Goal: Contribute content

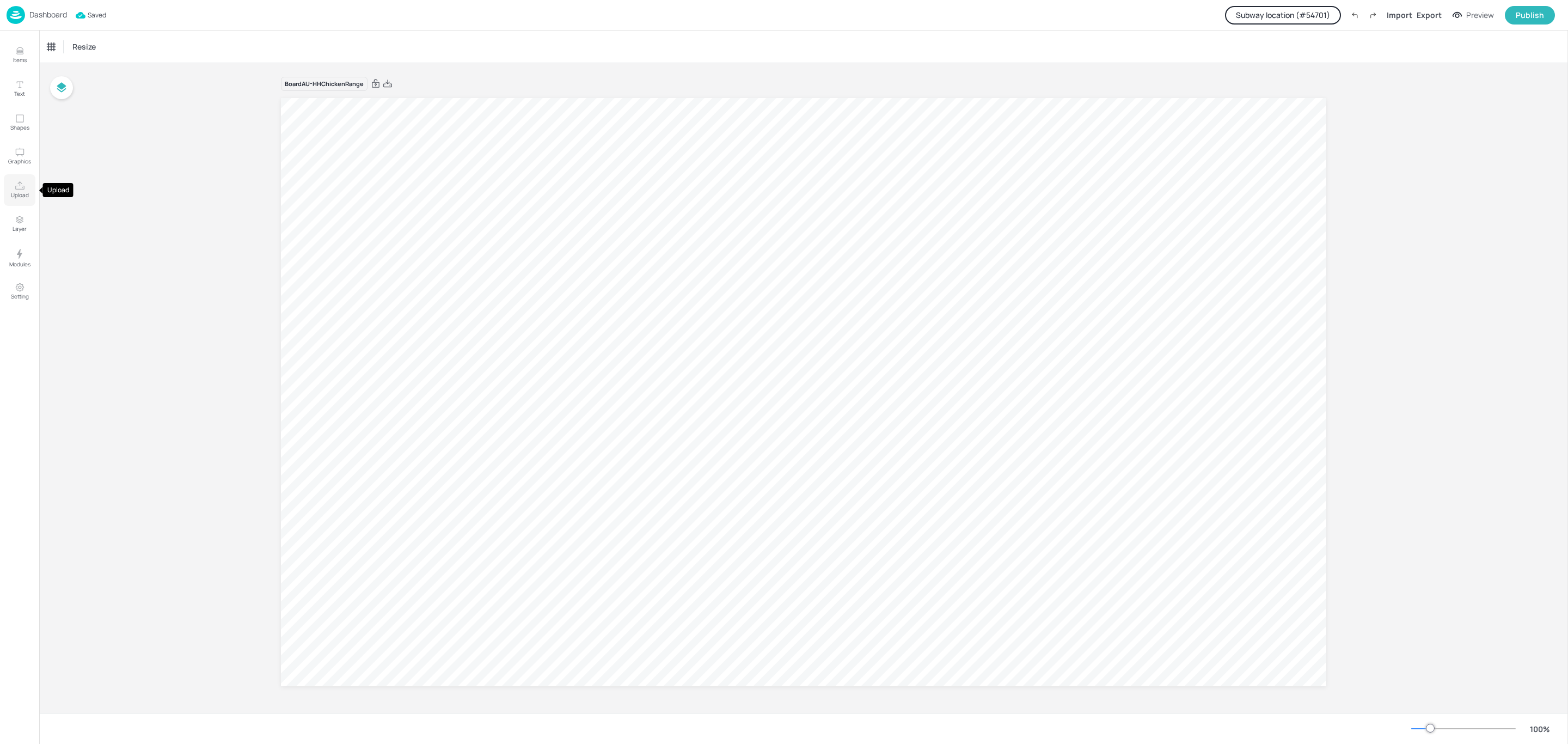
click at [23, 193] on p "Upload" at bounding box center [20, 195] width 18 height 7
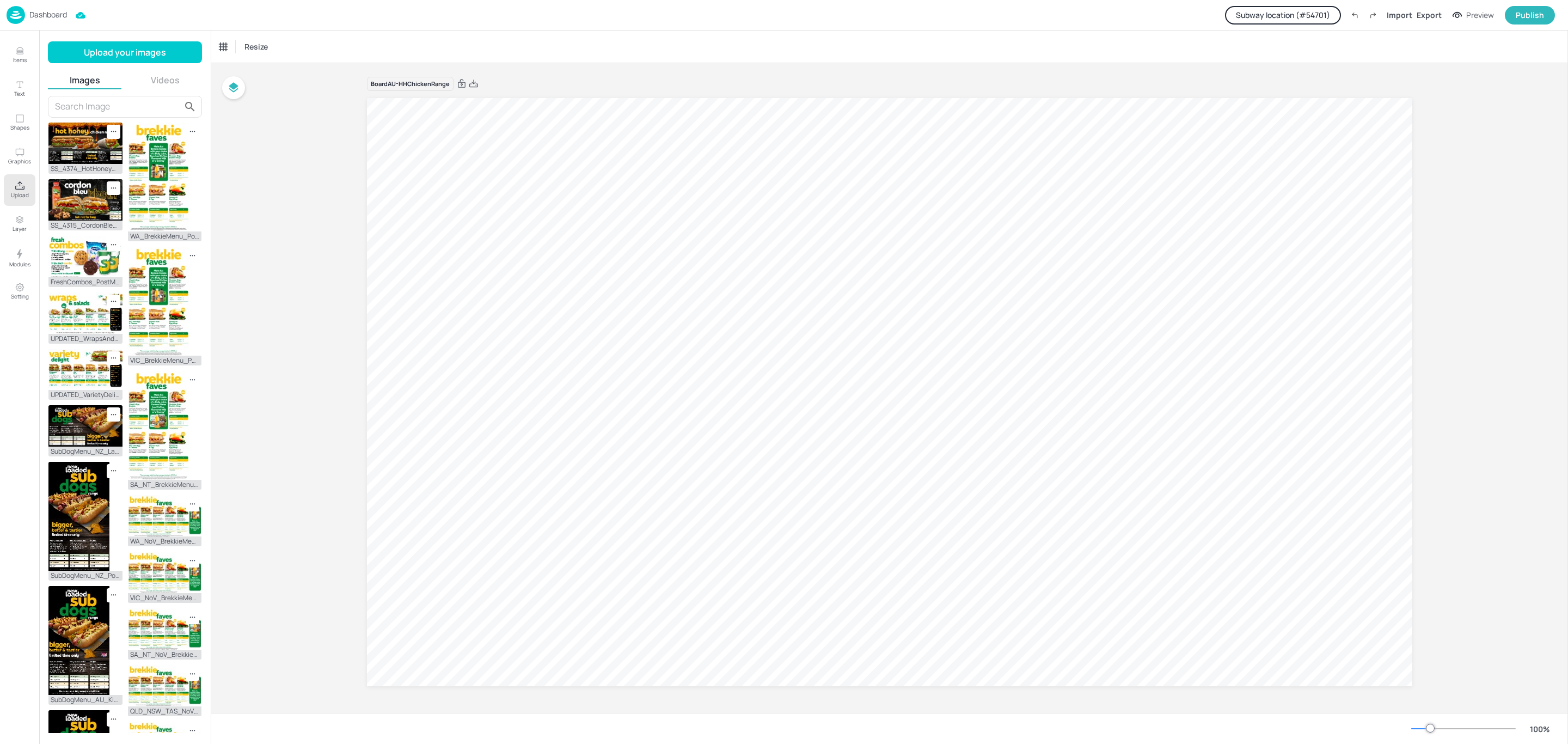
click at [133, 33] on div "Upload your images Images Videos SS_4374_HotHoney_Menu_Static_DMB_Landscape.jpg…" at bounding box center [125, 387] width 172 height 714
click at [136, 48] on button "Upload your images" at bounding box center [125, 52] width 154 height 22
click at [138, 48] on button "Upload your images" at bounding box center [125, 52] width 154 height 22
click at [173, 79] on button "Videos" at bounding box center [165, 80] width 74 height 12
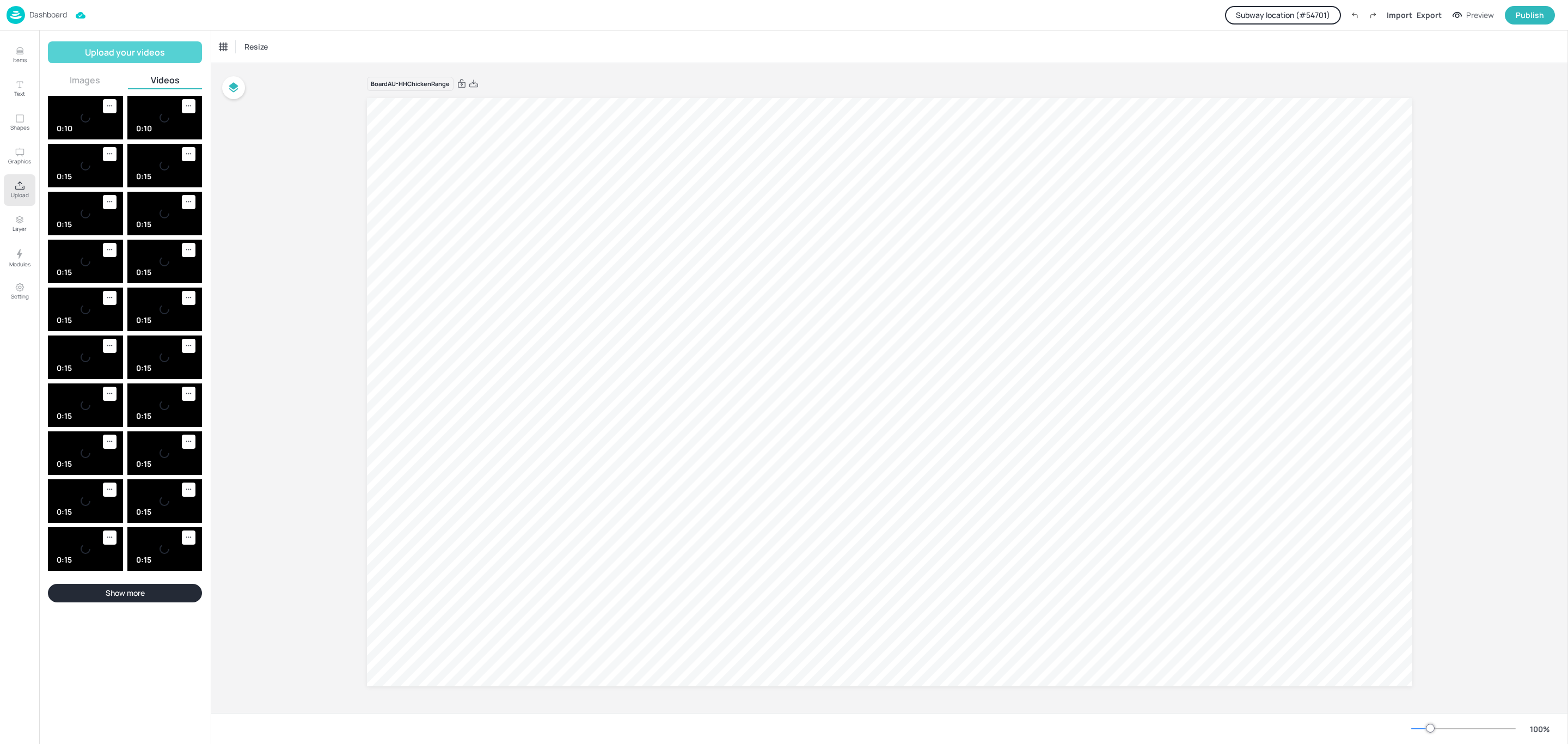
click at [158, 53] on button "Upload your videos" at bounding box center [125, 52] width 154 height 22
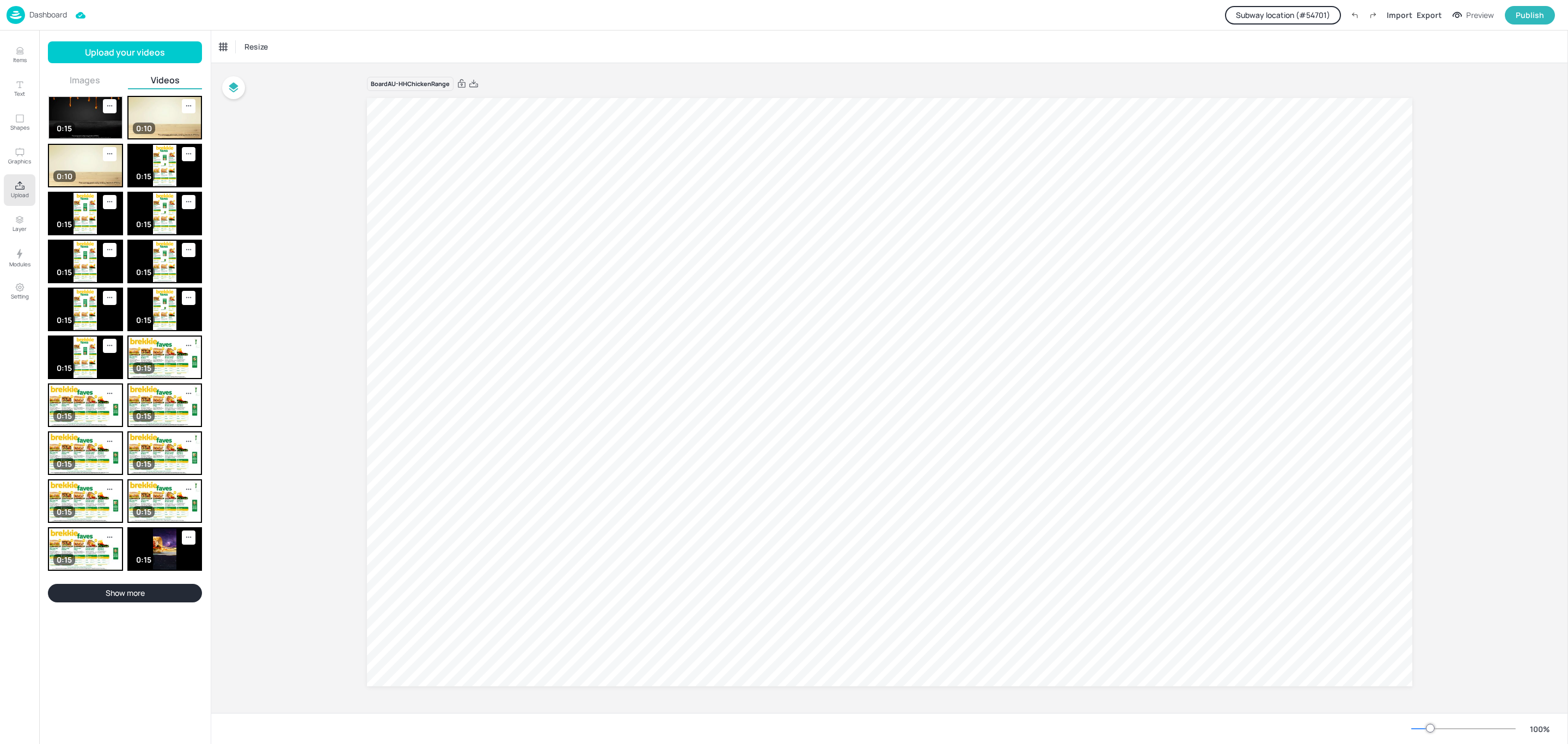
click at [90, 130] on img at bounding box center [86, 117] width 73 height 42
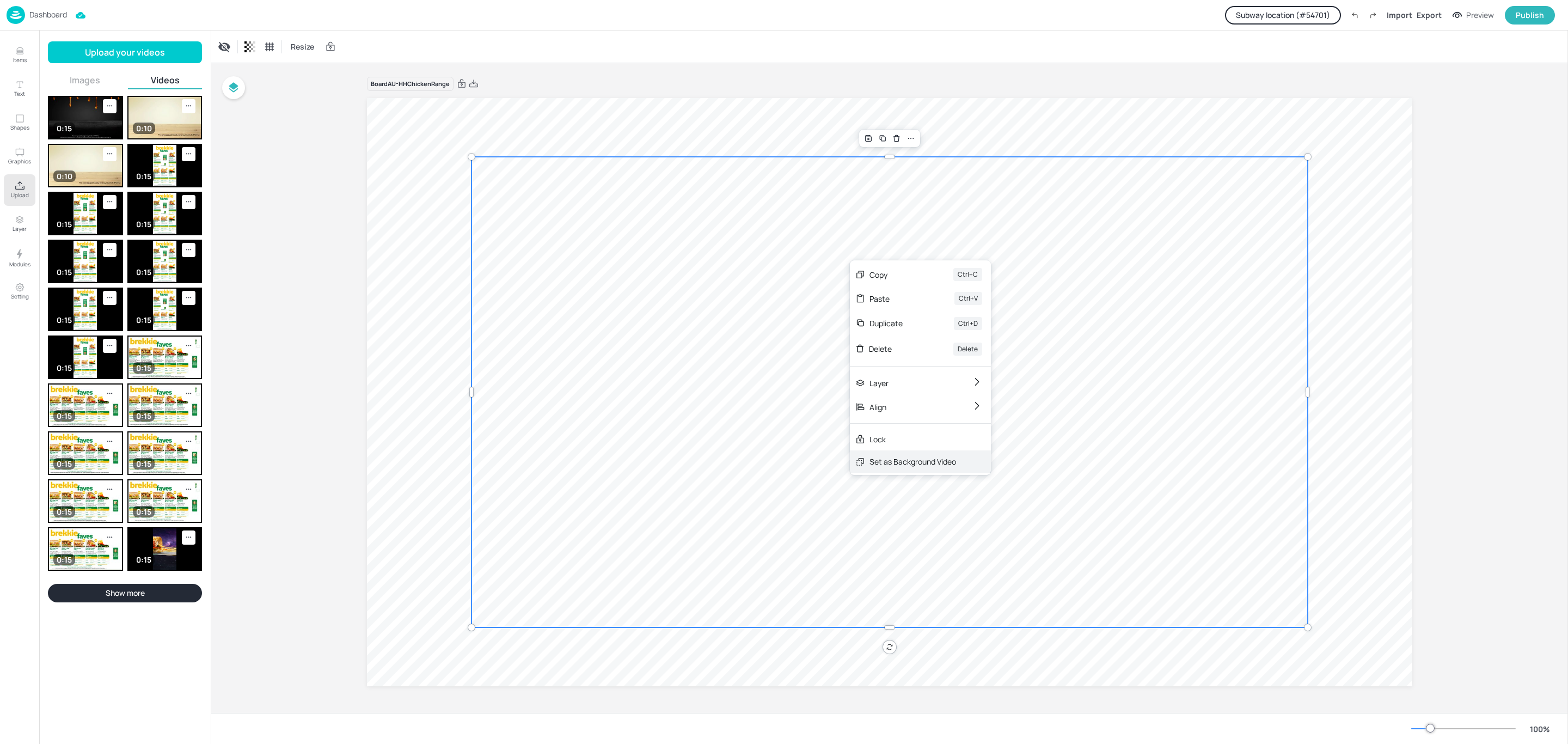
click at [887, 460] on div "Set as Background Video" at bounding box center [912, 461] width 86 height 11
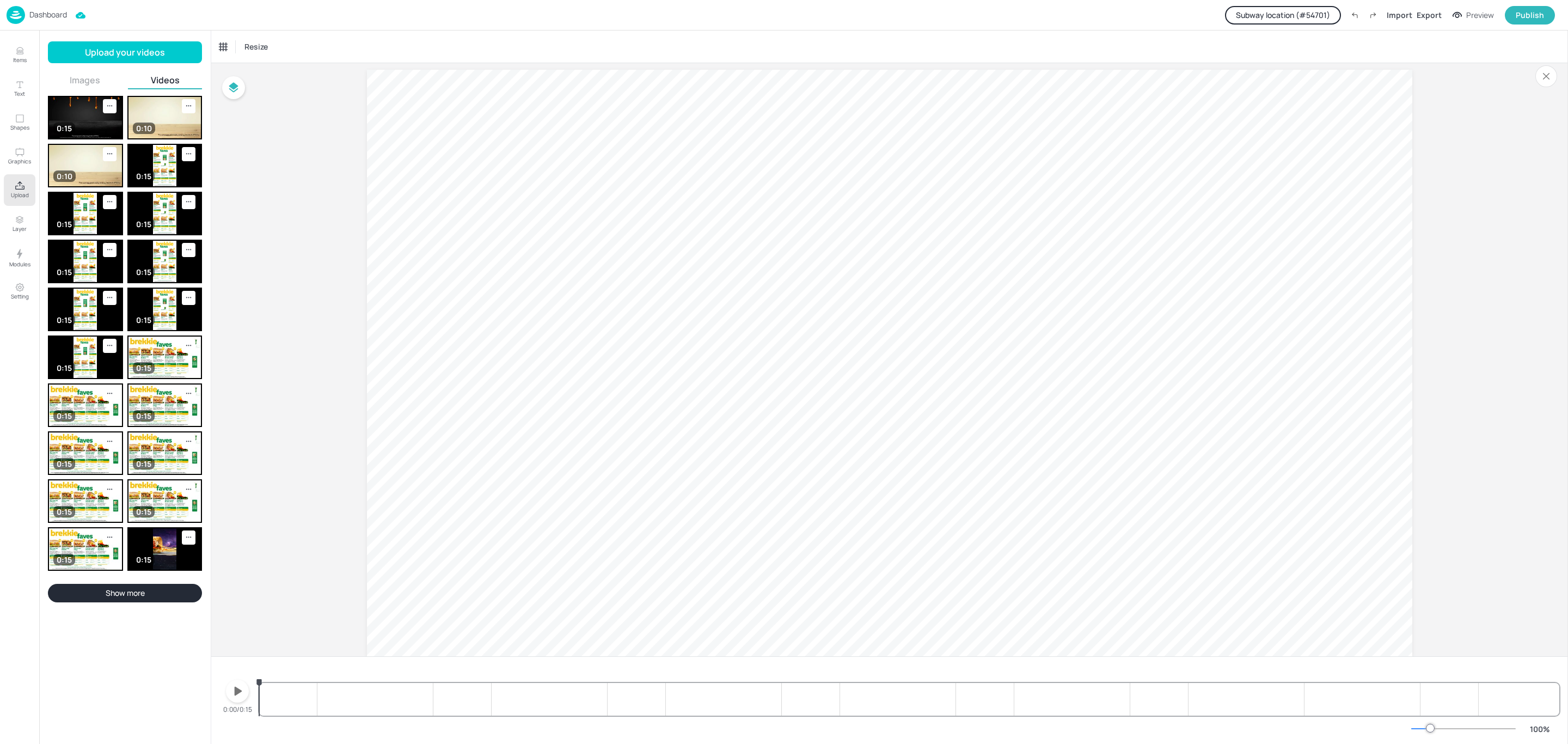
scroll to position [57, 0]
click at [235, 691] on icon "button" at bounding box center [238, 691] width 7 height 9
drag, startPoint x: 728, startPoint y: 685, endPoint x: 371, endPoint y: 709, distance: 357.8
click at [371, 709] on div at bounding box center [909, 689] width 1300 height 52
click at [240, 687] on icon "button" at bounding box center [237, 690] width 17 height 17
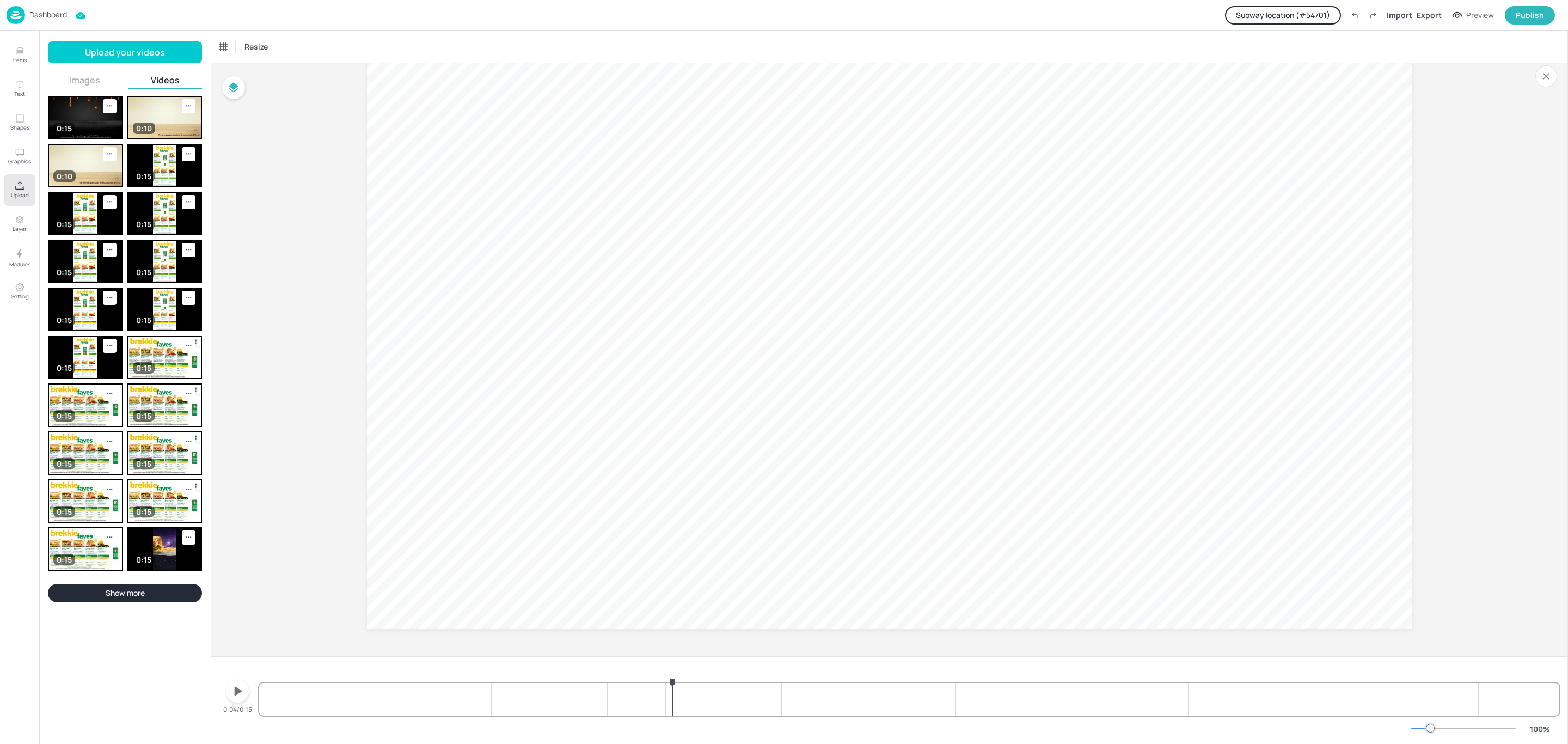
drag, startPoint x: 384, startPoint y: 704, endPoint x: 673, endPoint y: 719, distance: 289.4
click at [673, 719] on div "0:04/0:15 100 %" at bounding box center [889, 700] width 1357 height 88
drag, startPoint x: 460, startPoint y: 698, endPoint x: 235, endPoint y: 698, distance: 225.0
click at [235, 698] on div "0:00/0:15" at bounding box center [889, 689] width 1339 height 52
drag, startPoint x: 384, startPoint y: 695, endPoint x: 489, endPoint y: 703, distance: 105.3
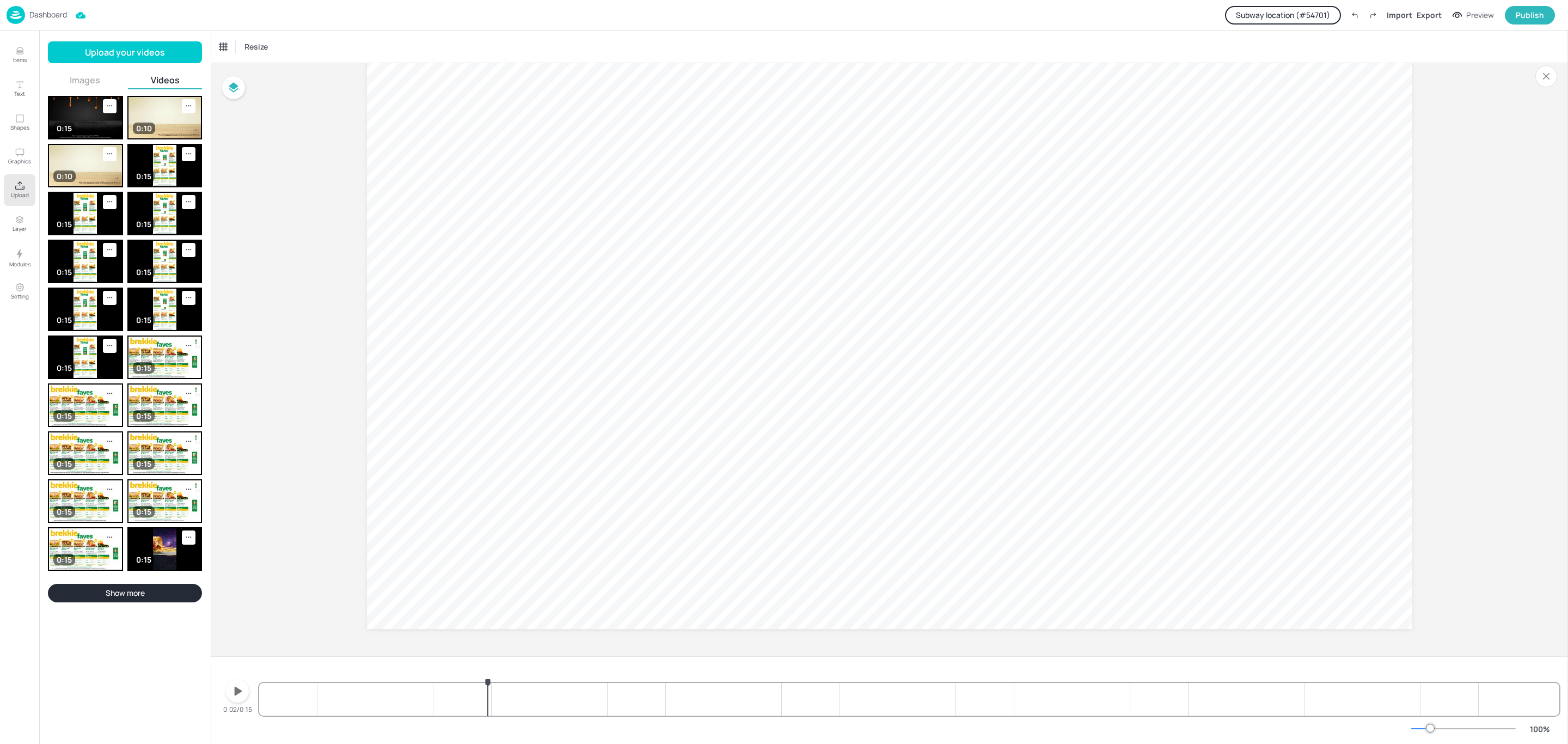
click at [489, 703] on div at bounding box center [909, 689] width 1300 height 52
click at [7, 51] on button "Items" at bounding box center [20, 55] width 32 height 32
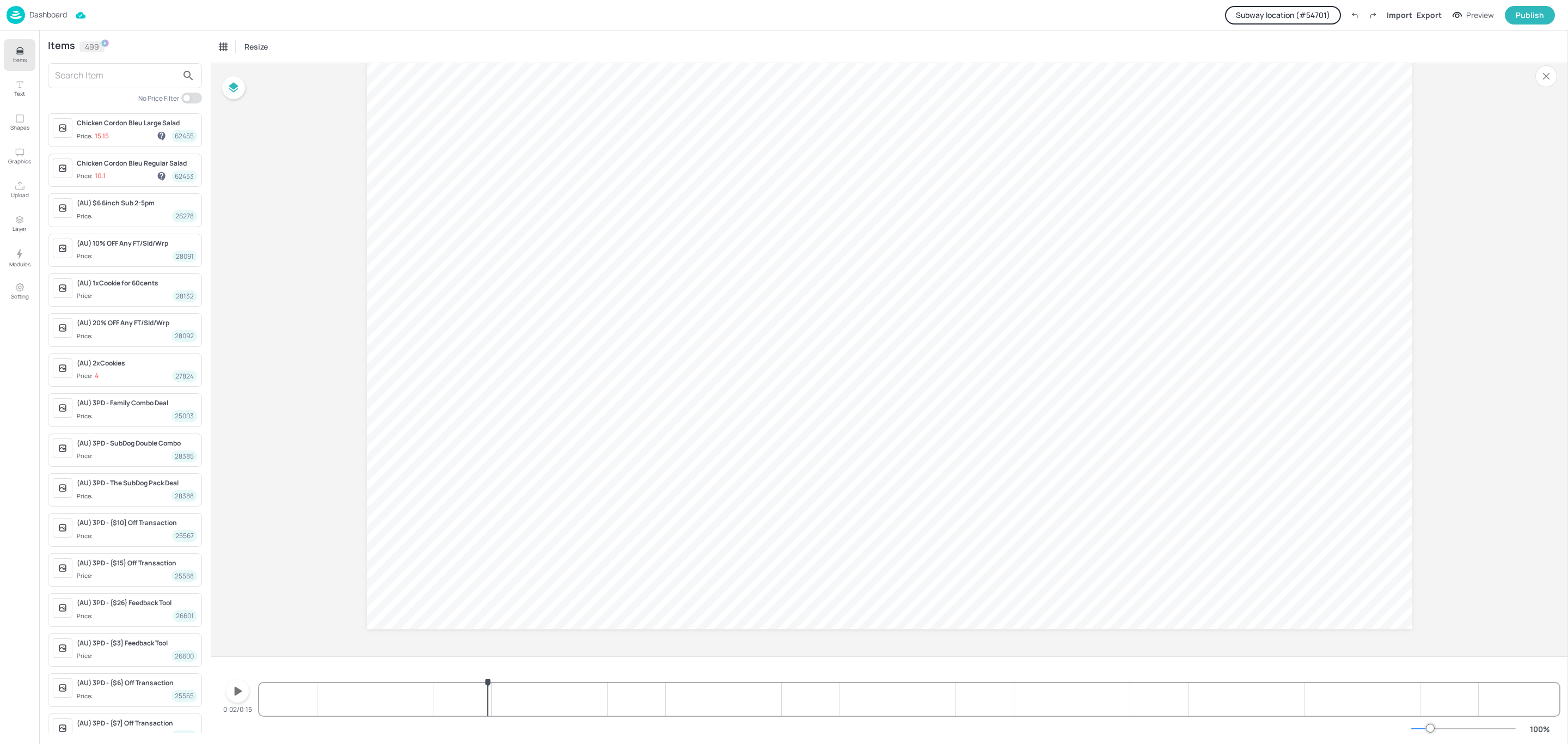
click at [99, 81] on input "text" at bounding box center [116, 75] width 122 height 17
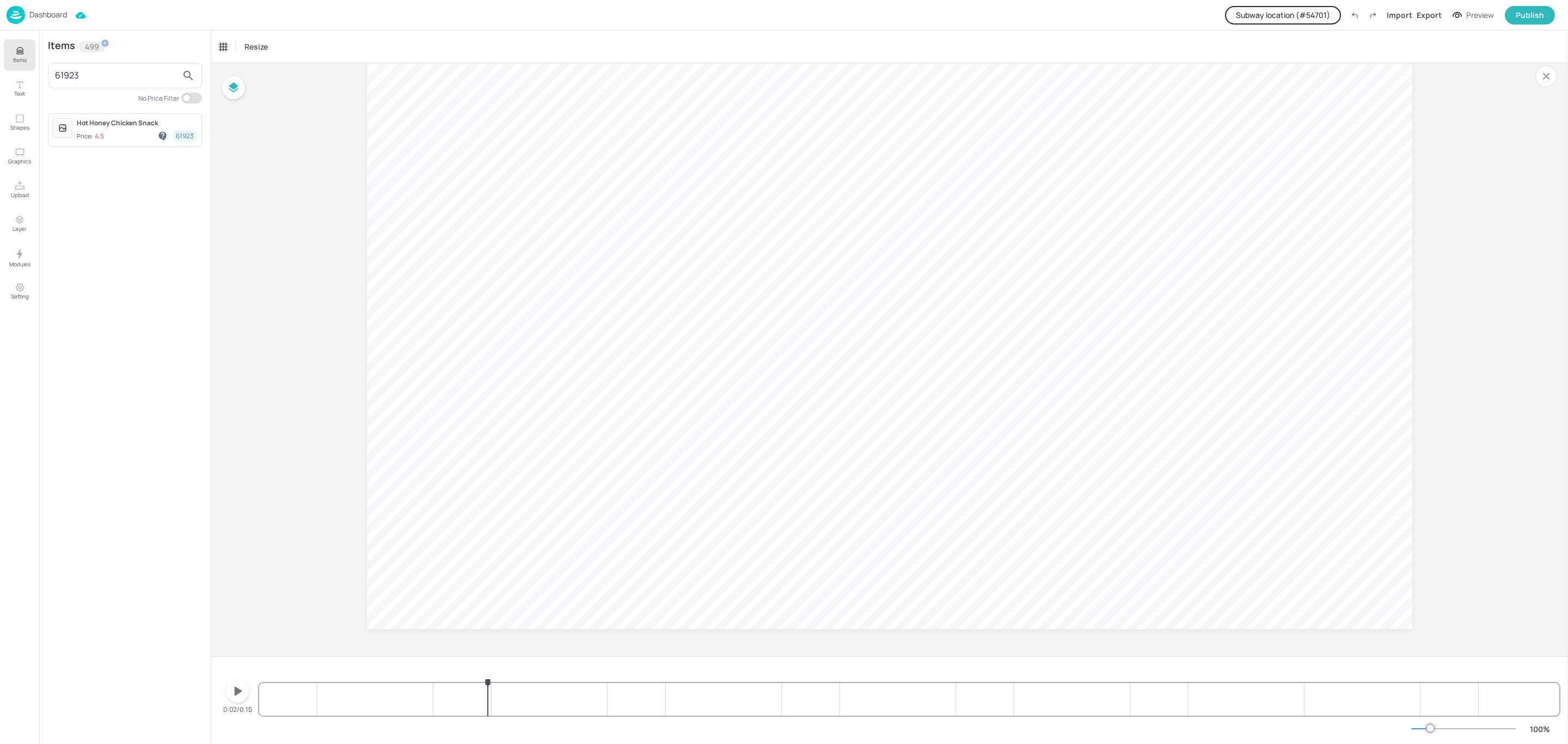
type input "61923"
click at [130, 128] on div "Hot Honey Chicken Snack" at bounding box center [137, 123] width 121 height 10
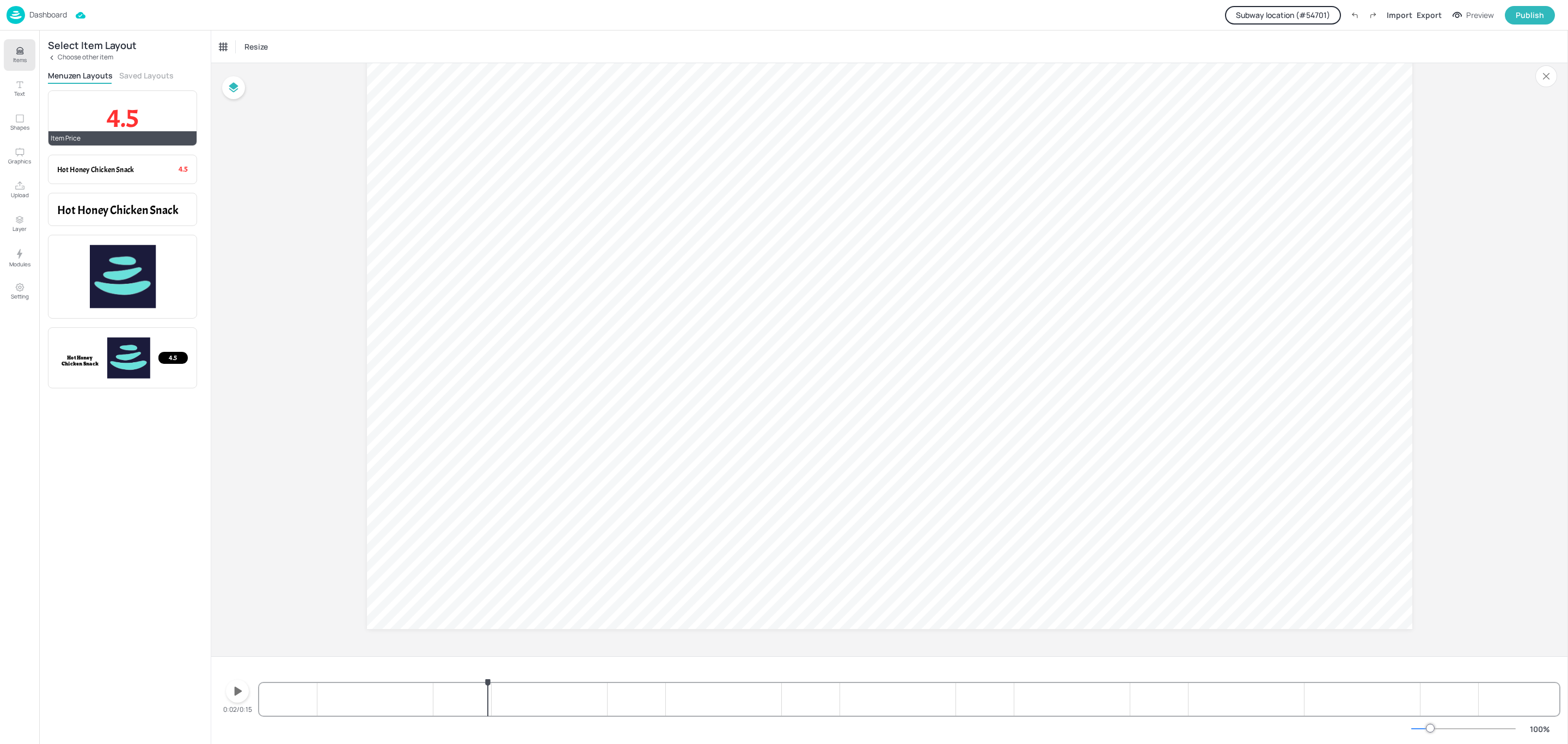
click at [146, 108] on p "4.5" at bounding box center [122, 117] width 130 height 37
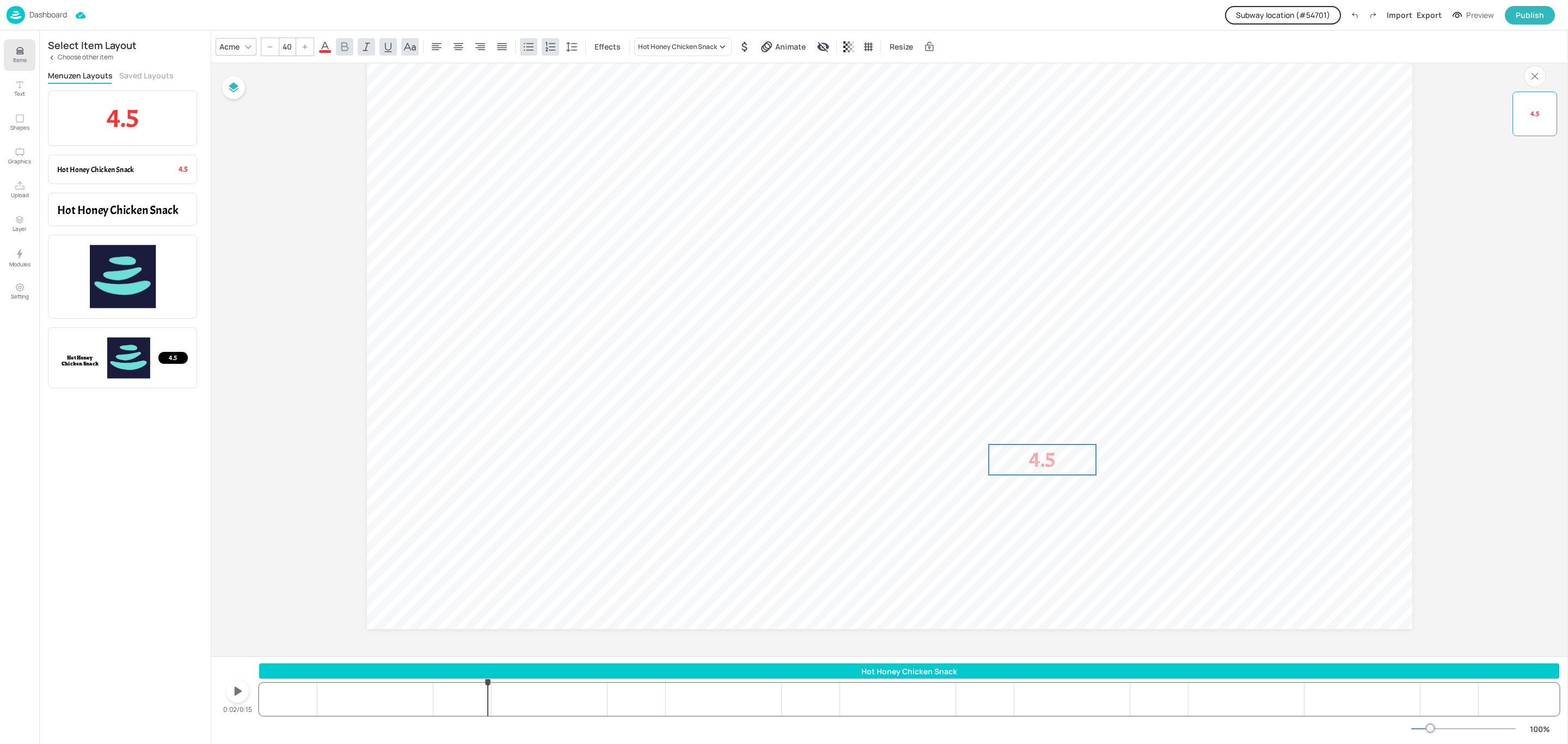
drag, startPoint x: 468, startPoint y: 103, endPoint x: 1050, endPoint y: 459, distance: 682.2
click at [1050, 459] on span "4.5" at bounding box center [1042, 459] width 26 height 27
click at [292, 42] on input "40" at bounding box center [287, 46] width 15 height 17
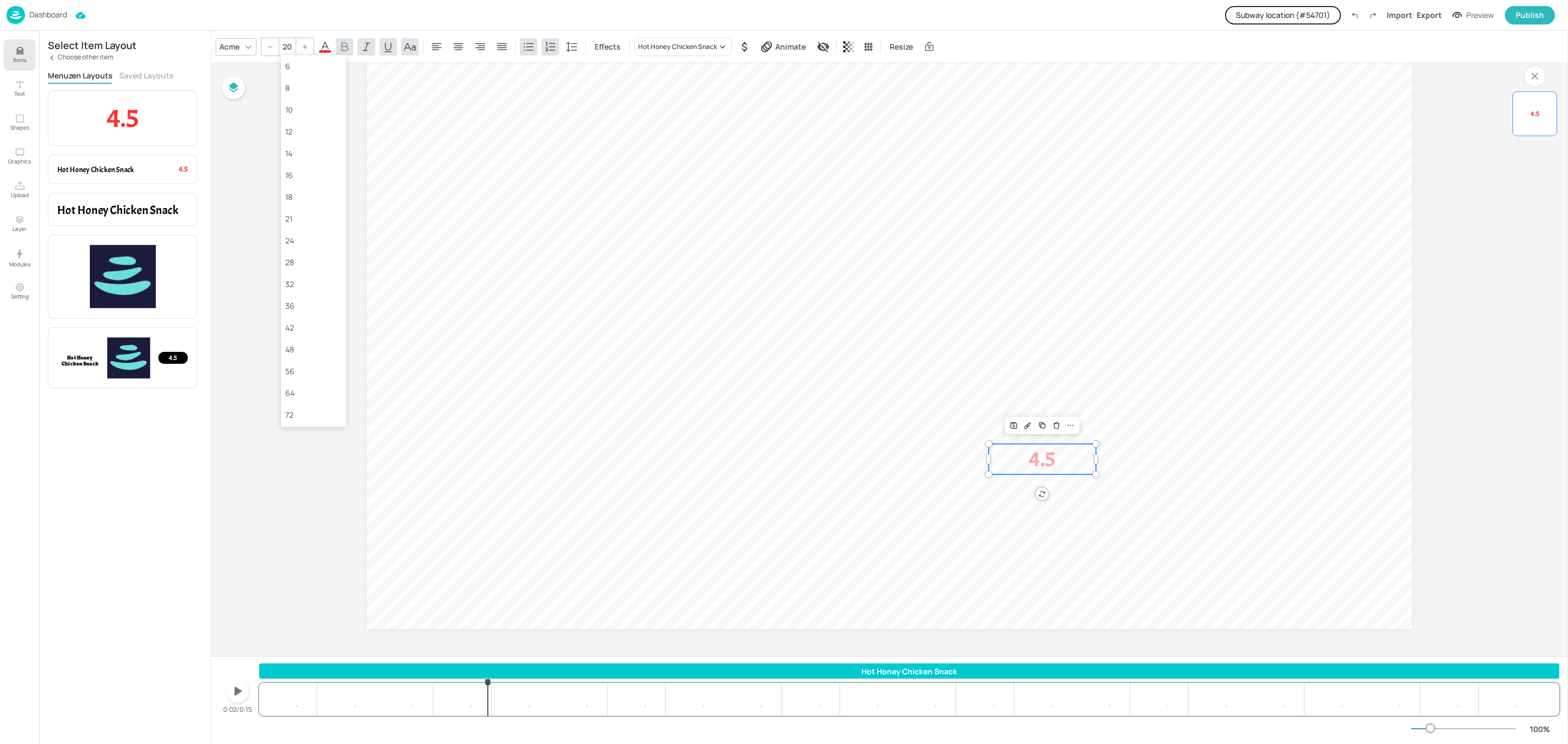
type input "20"
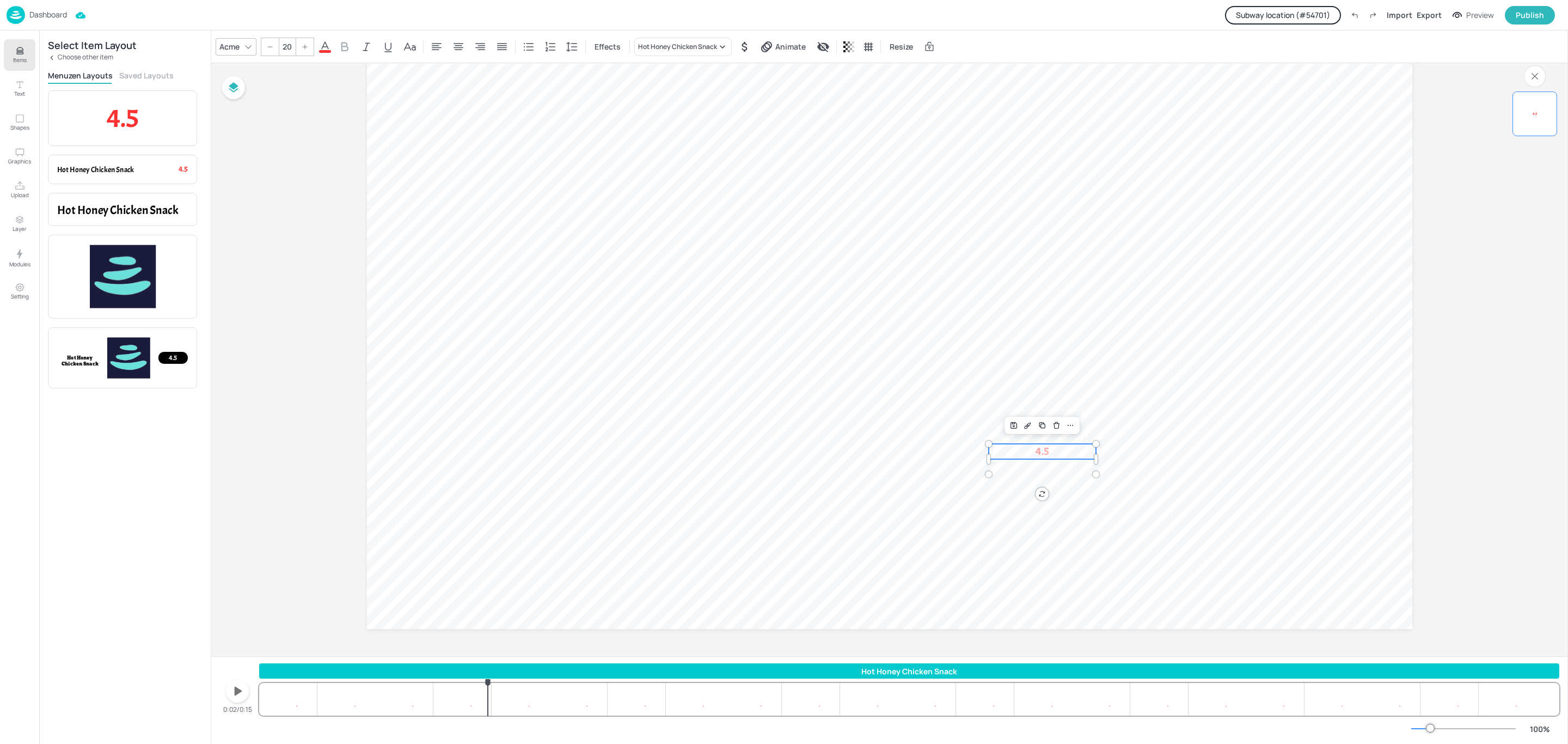
click at [327, 42] on icon at bounding box center [325, 46] width 13 height 13
